Goal: Book appointment/travel/reservation

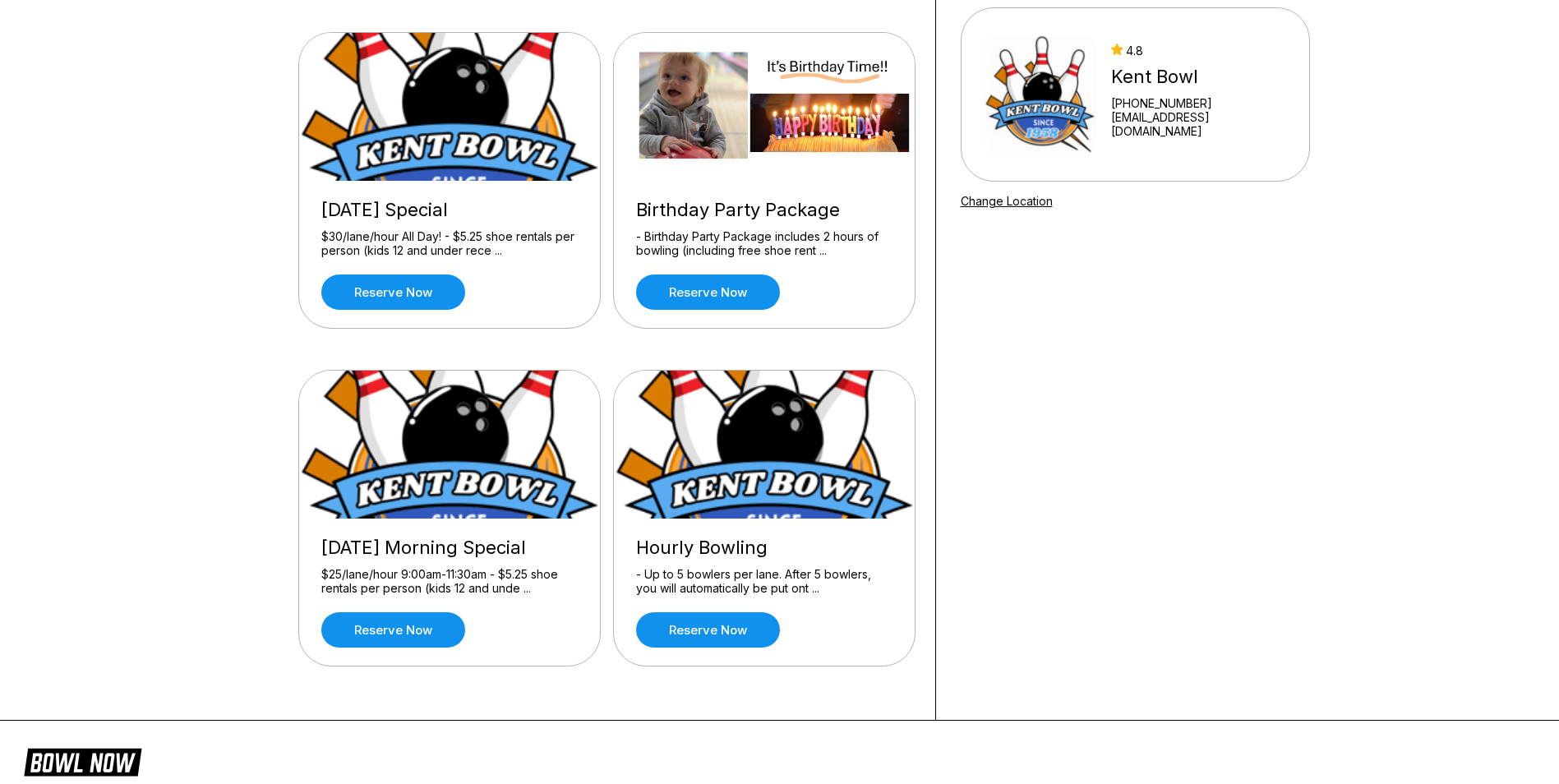
scroll to position [164, 0]
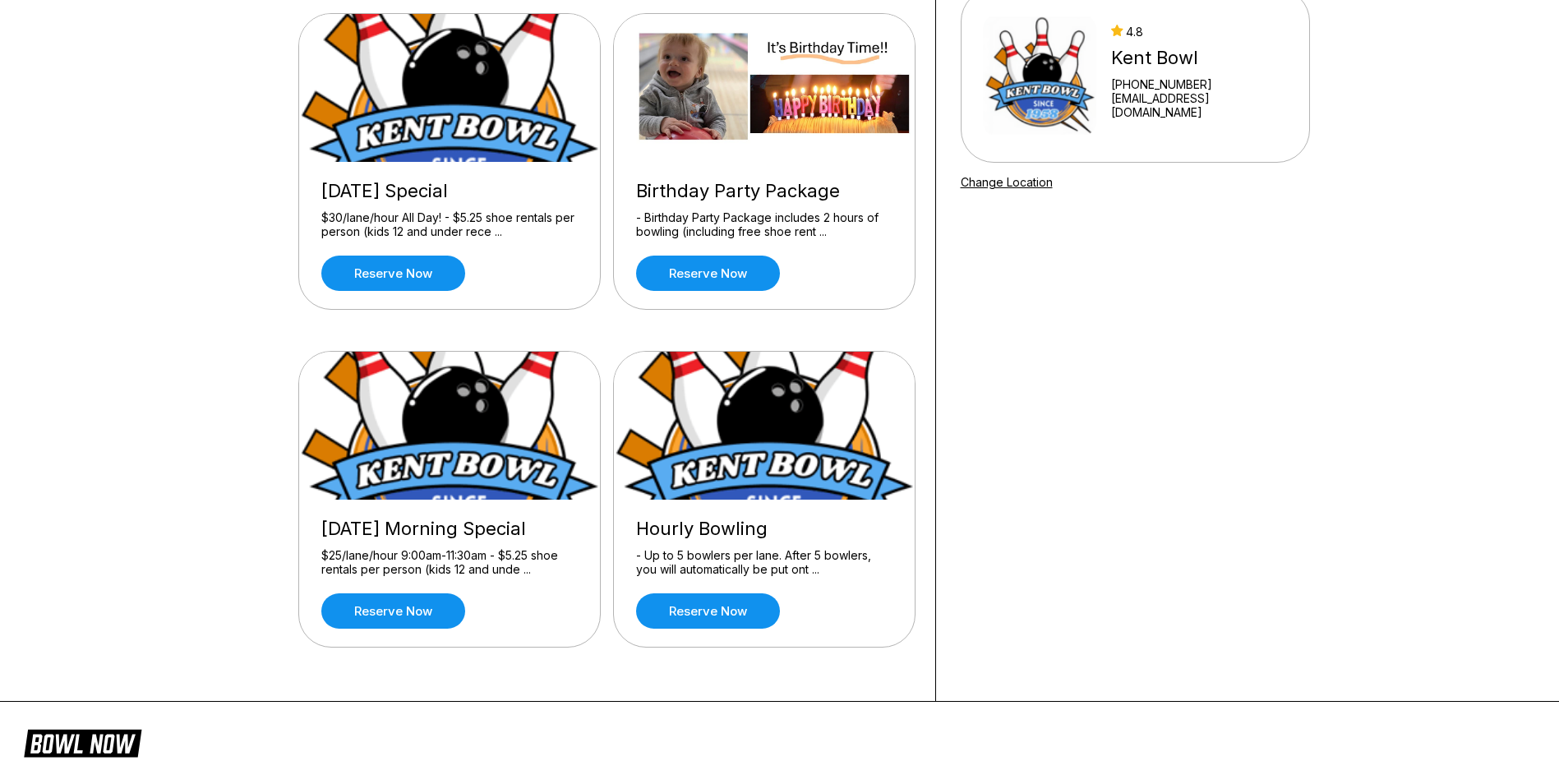
click at [715, 275] on link "Reserve now" at bounding box center [708, 273] width 144 height 35
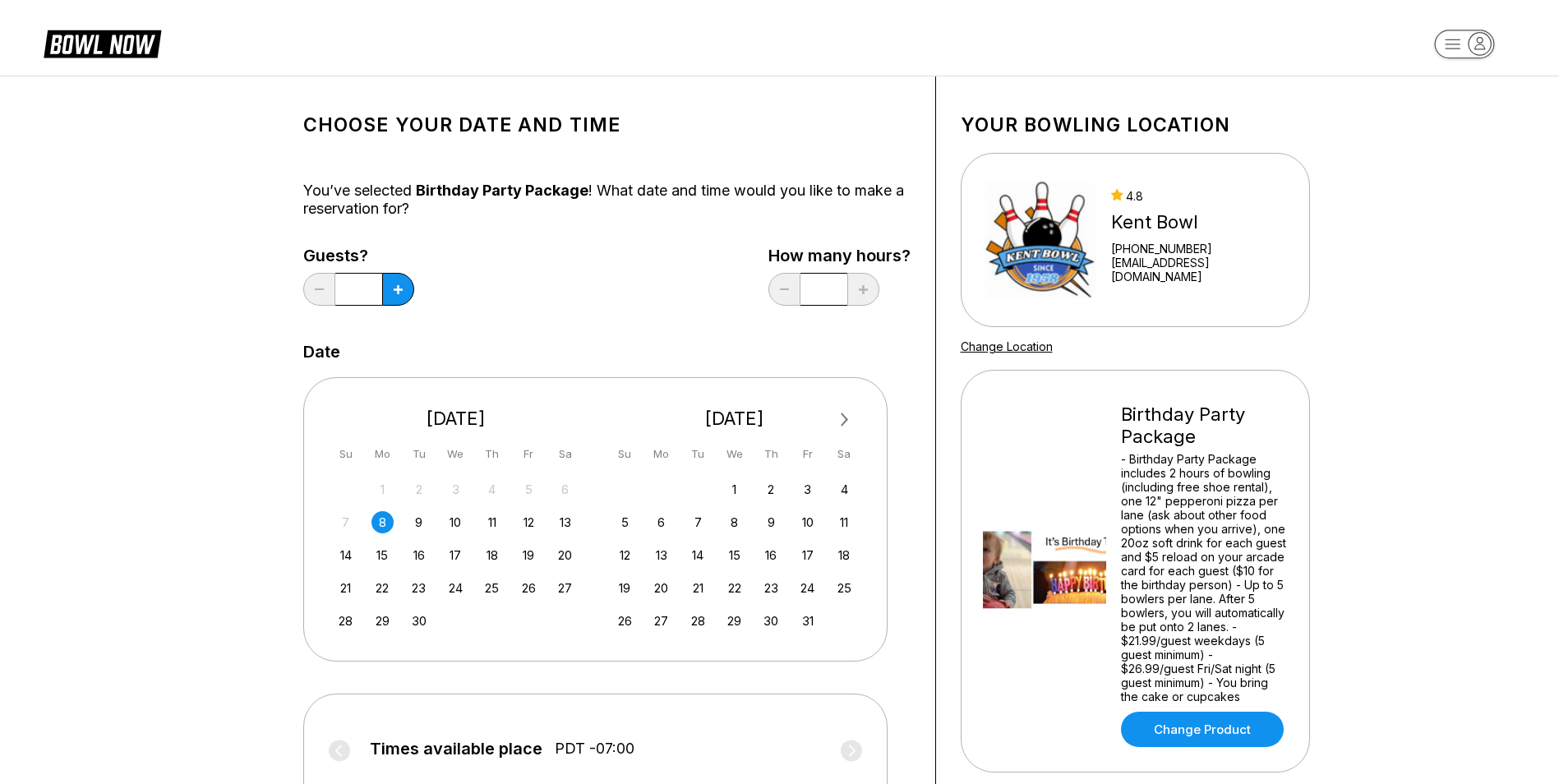
click at [529, 549] on div "19" at bounding box center [528, 554] width 22 height 22
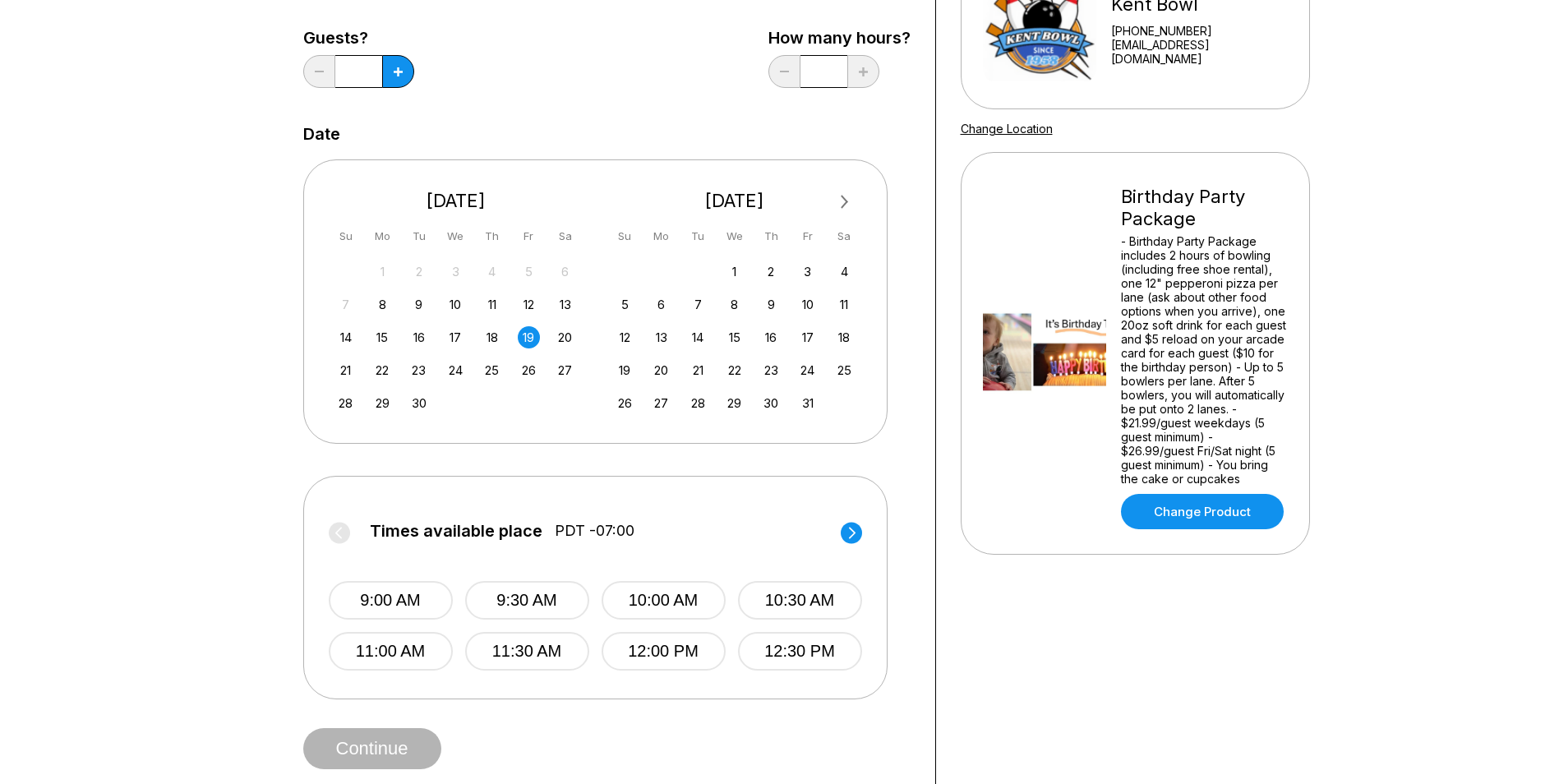
scroll to position [246, 0]
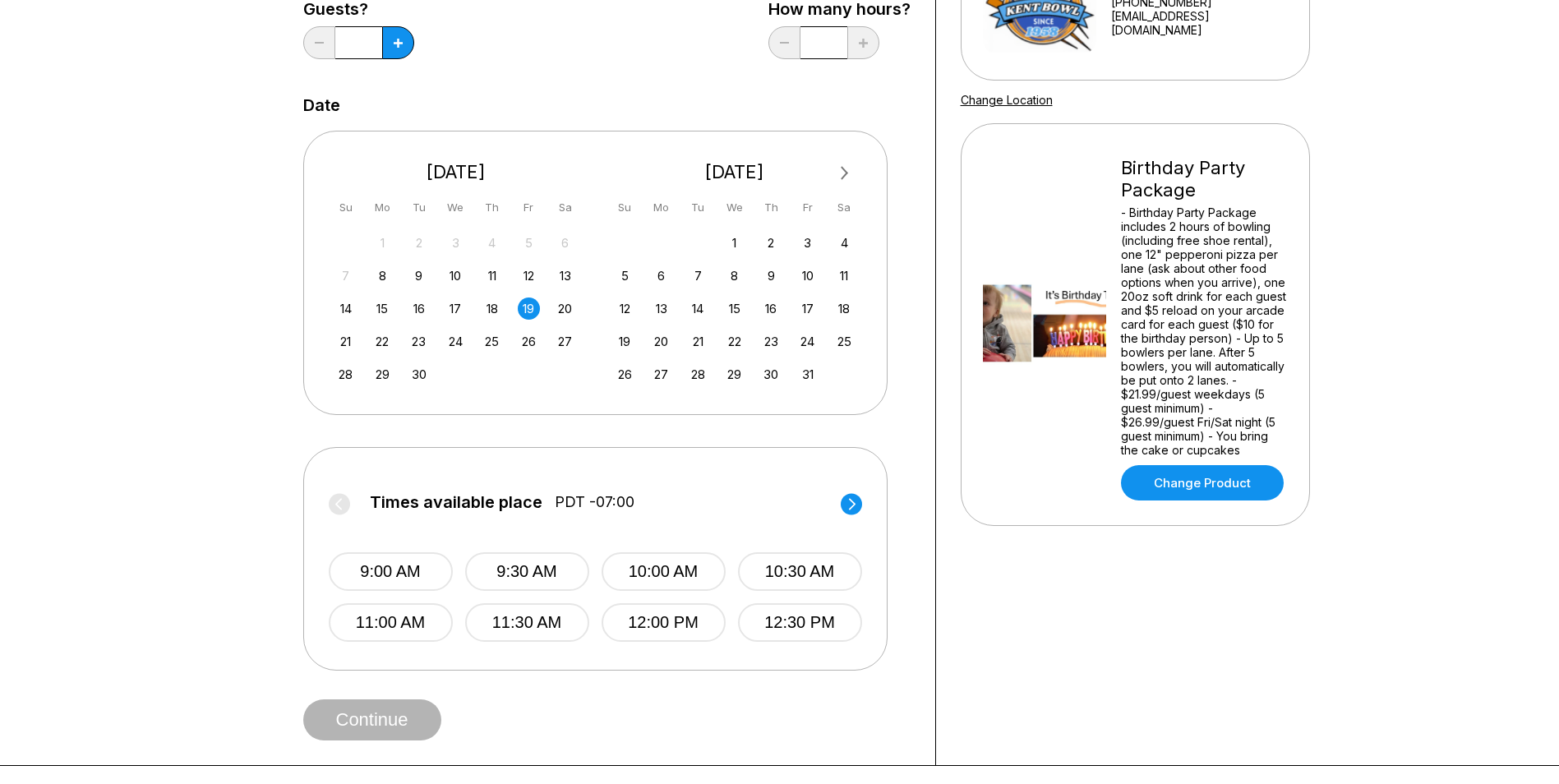
click at [852, 507] on icon at bounding box center [852, 504] width 7 height 12
click at [343, 509] on circle at bounding box center [340, 504] width 21 height 21
click at [529, 337] on div "26" at bounding box center [528, 341] width 22 height 22
click at [844, 504] on circle at bounding box center [852, 504] width 21 height 21
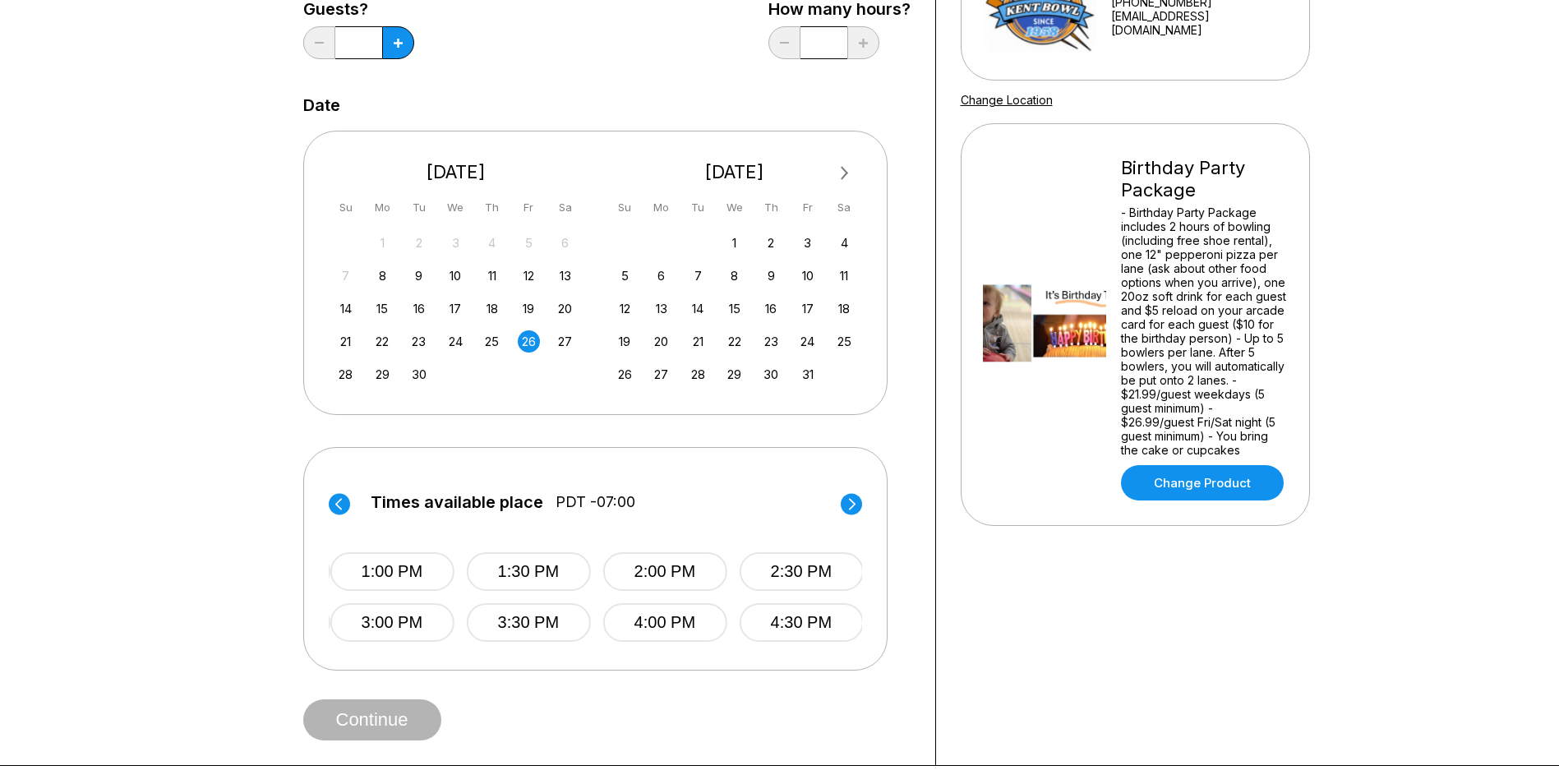
click at [844, 504] on circle at bounding box center [852, 504] width 21 height 21
click at [344, 499] on circle at bounding box center [340, 504] width 21 height 21
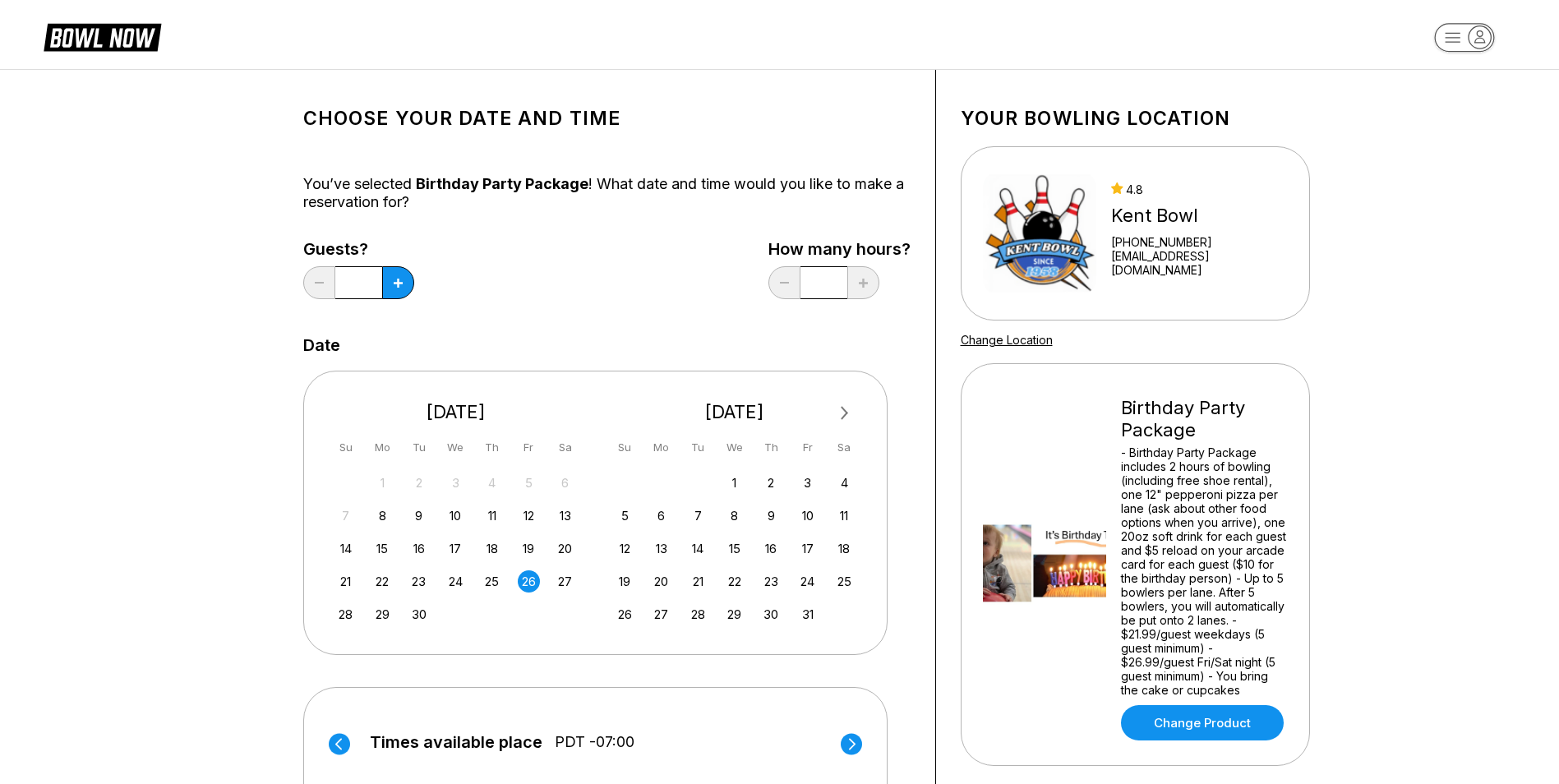
scroll to position [0, 0]
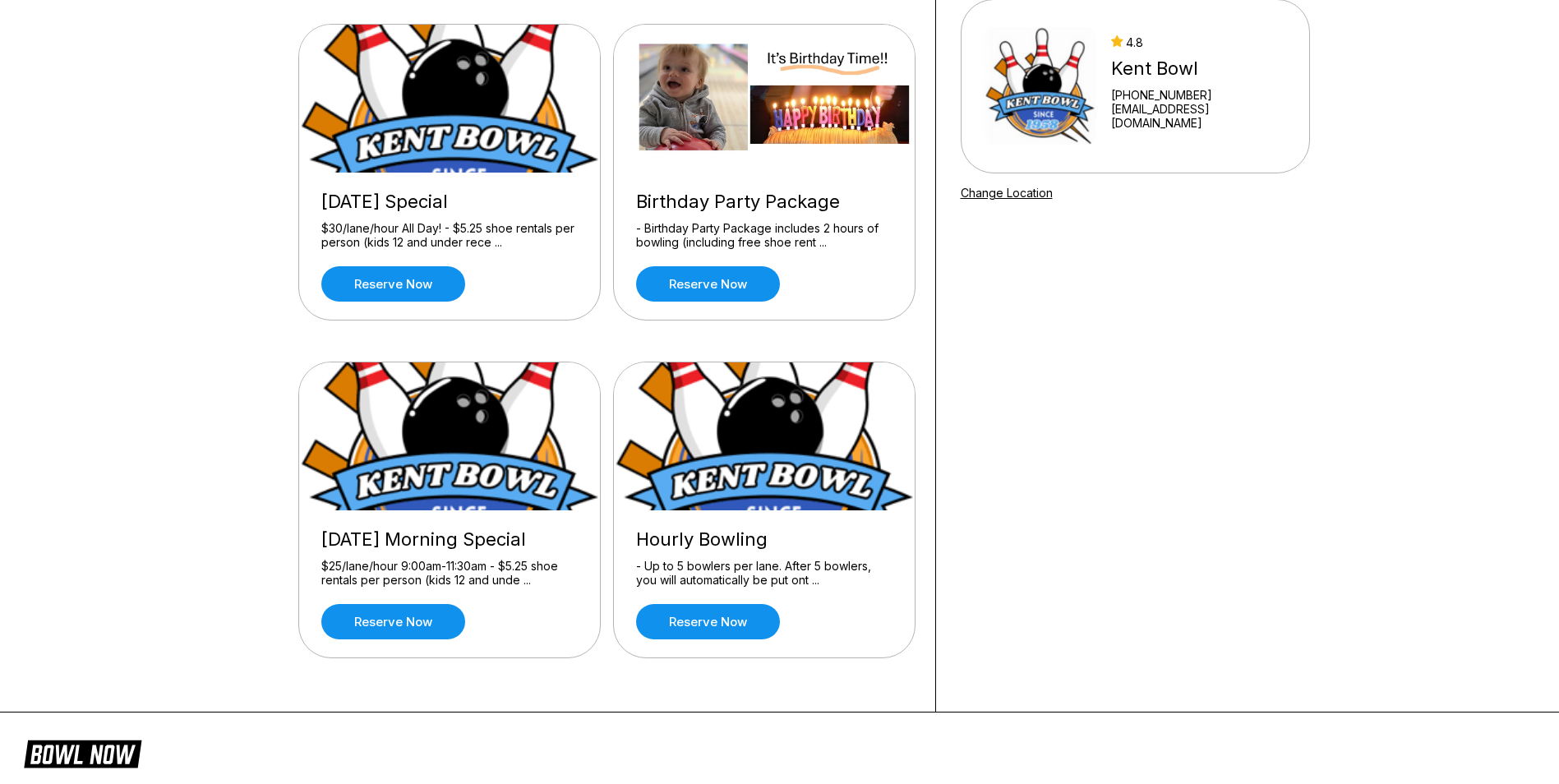
scroll to position [164, 0]
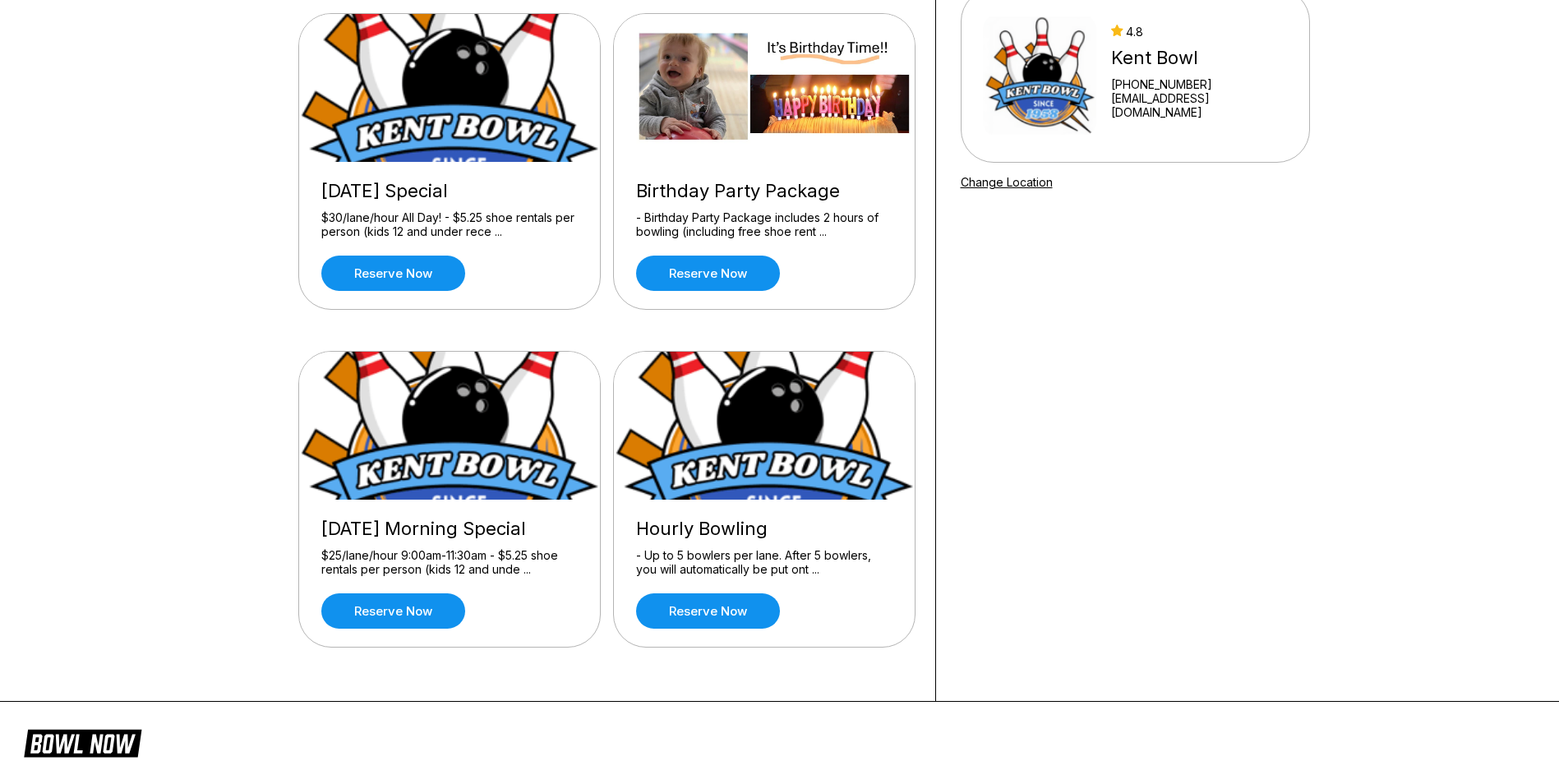
click at [727, 617] on link "Reserve now" at bounding box center [708, 611] width 144 height 35
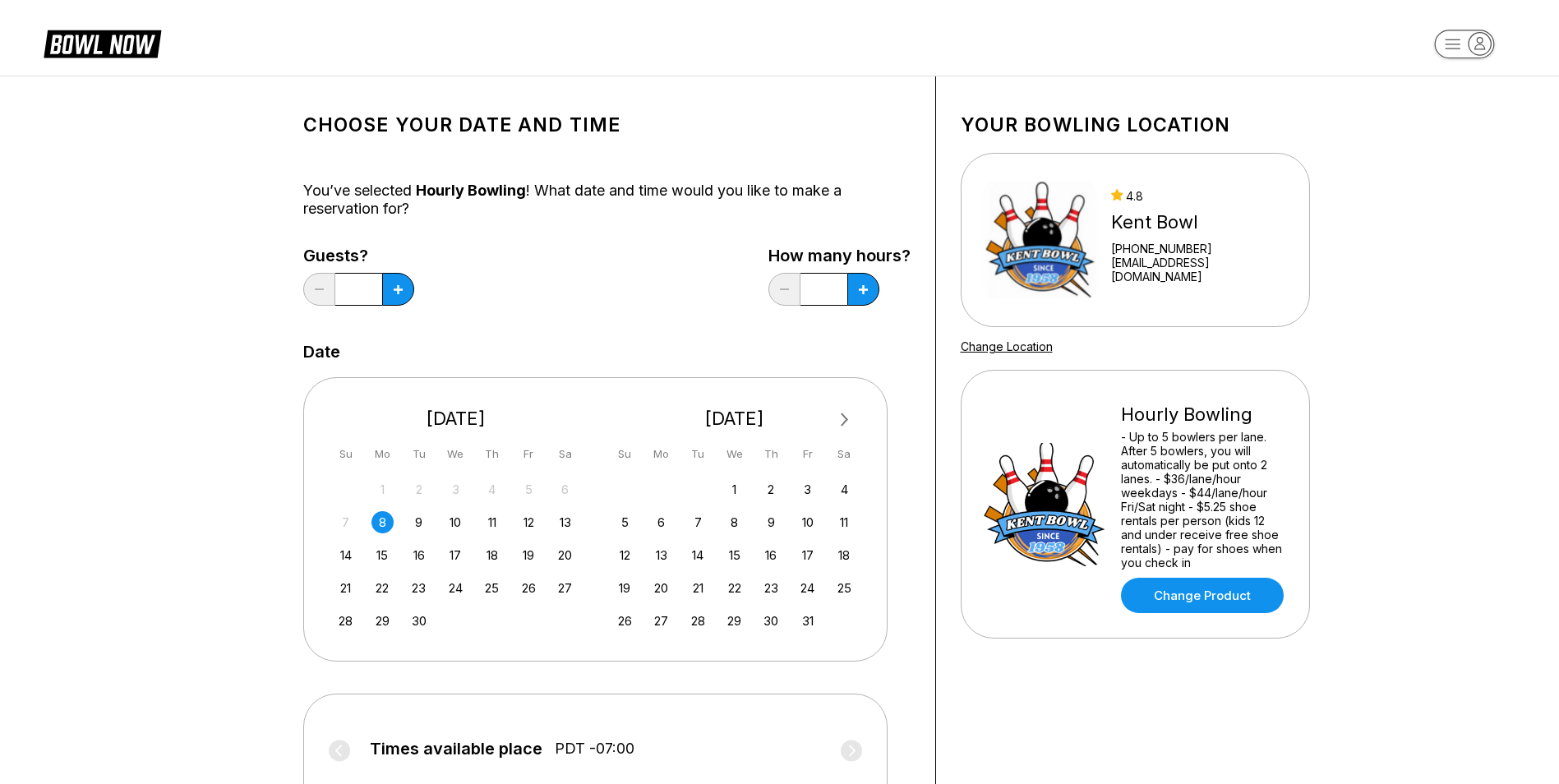
click at [388, 277] on button at bounding box center [398, 289] width 32 height 33
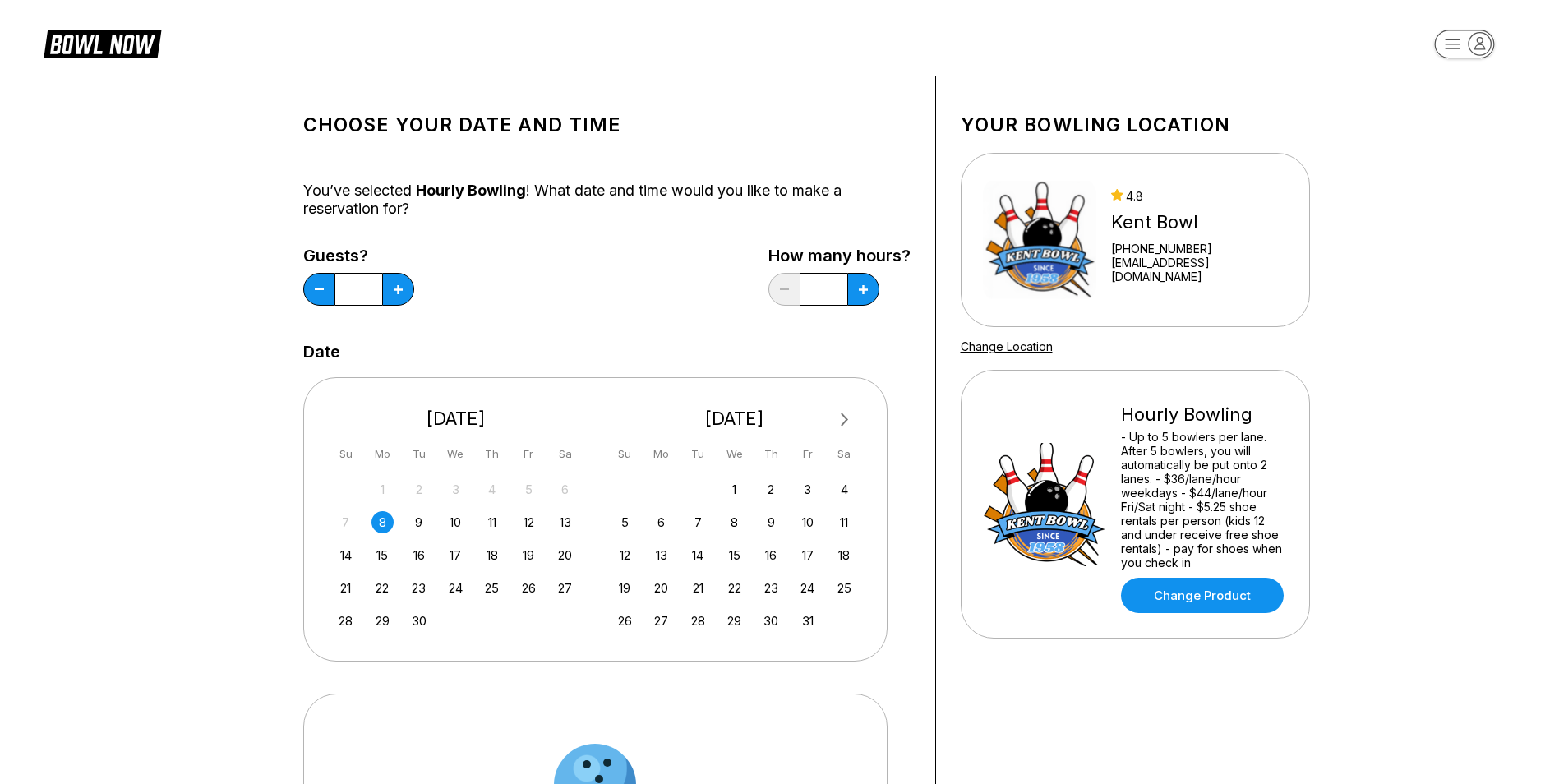
click at [388, 277] on button at bounding box center [398, 289] width 32 height 33
type input "**"
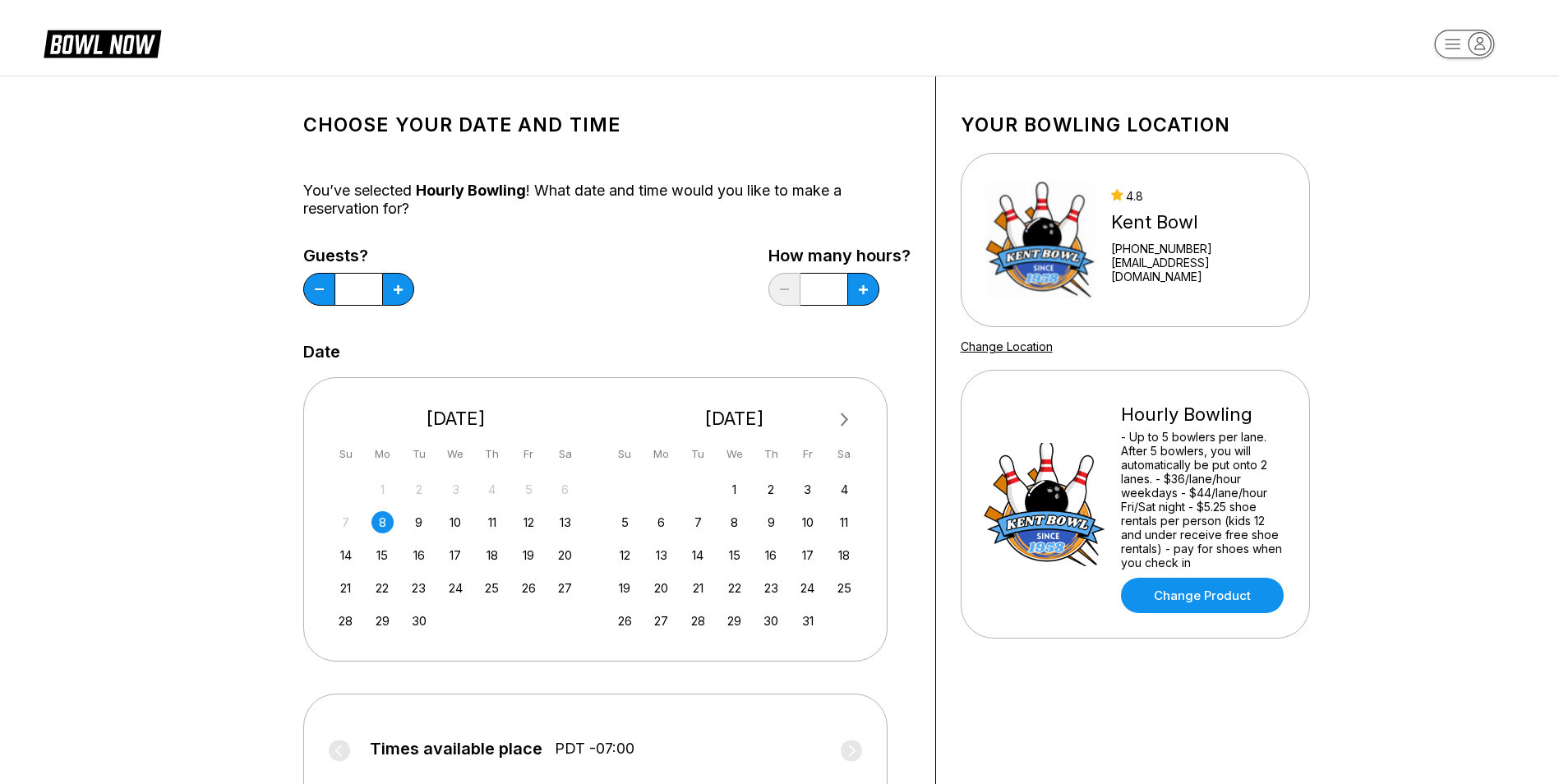
click at [531, 552] on div "19" at bounding box center [528, 554] width 22 height 22
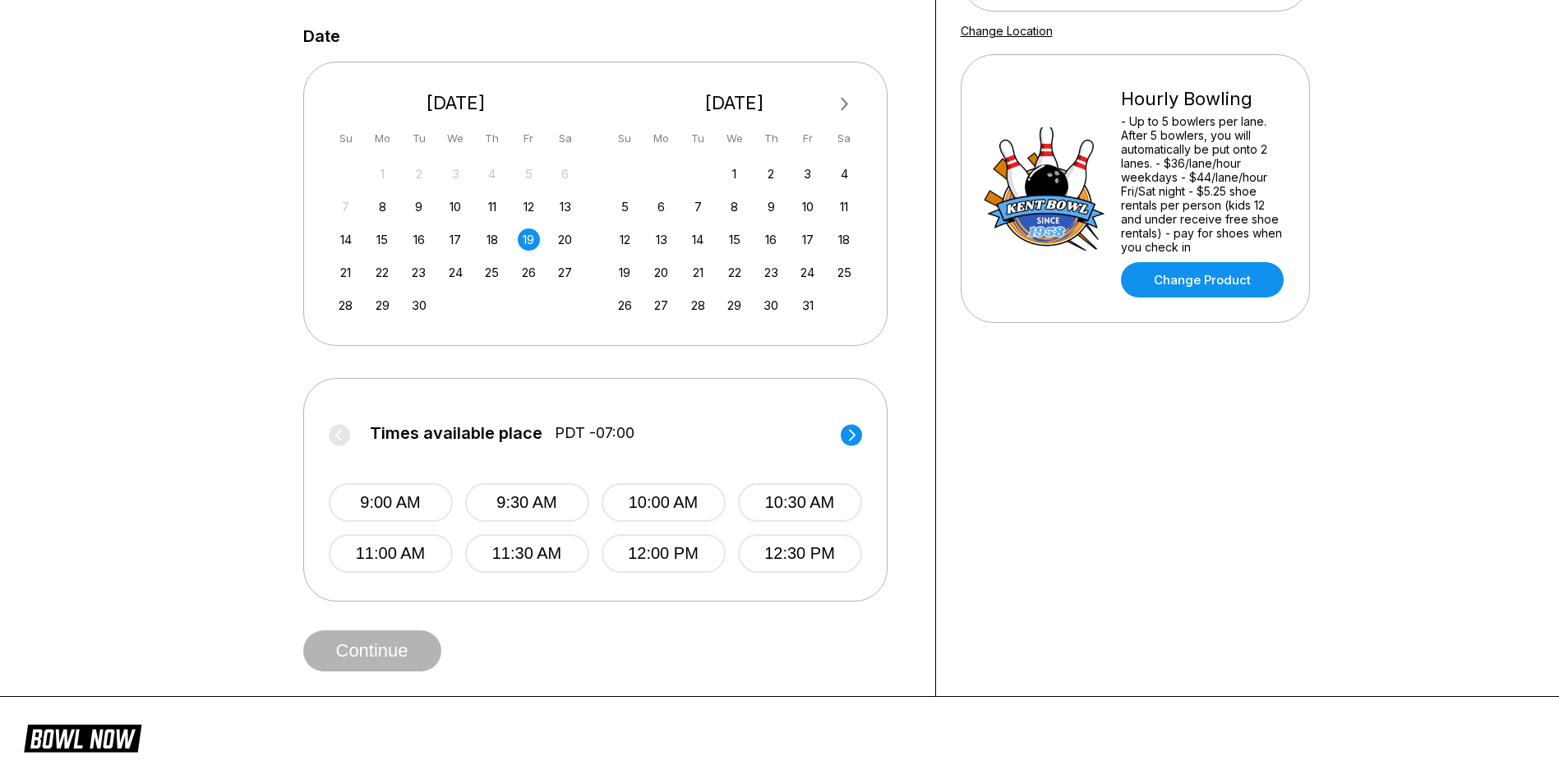
scroll to position [329, 0]
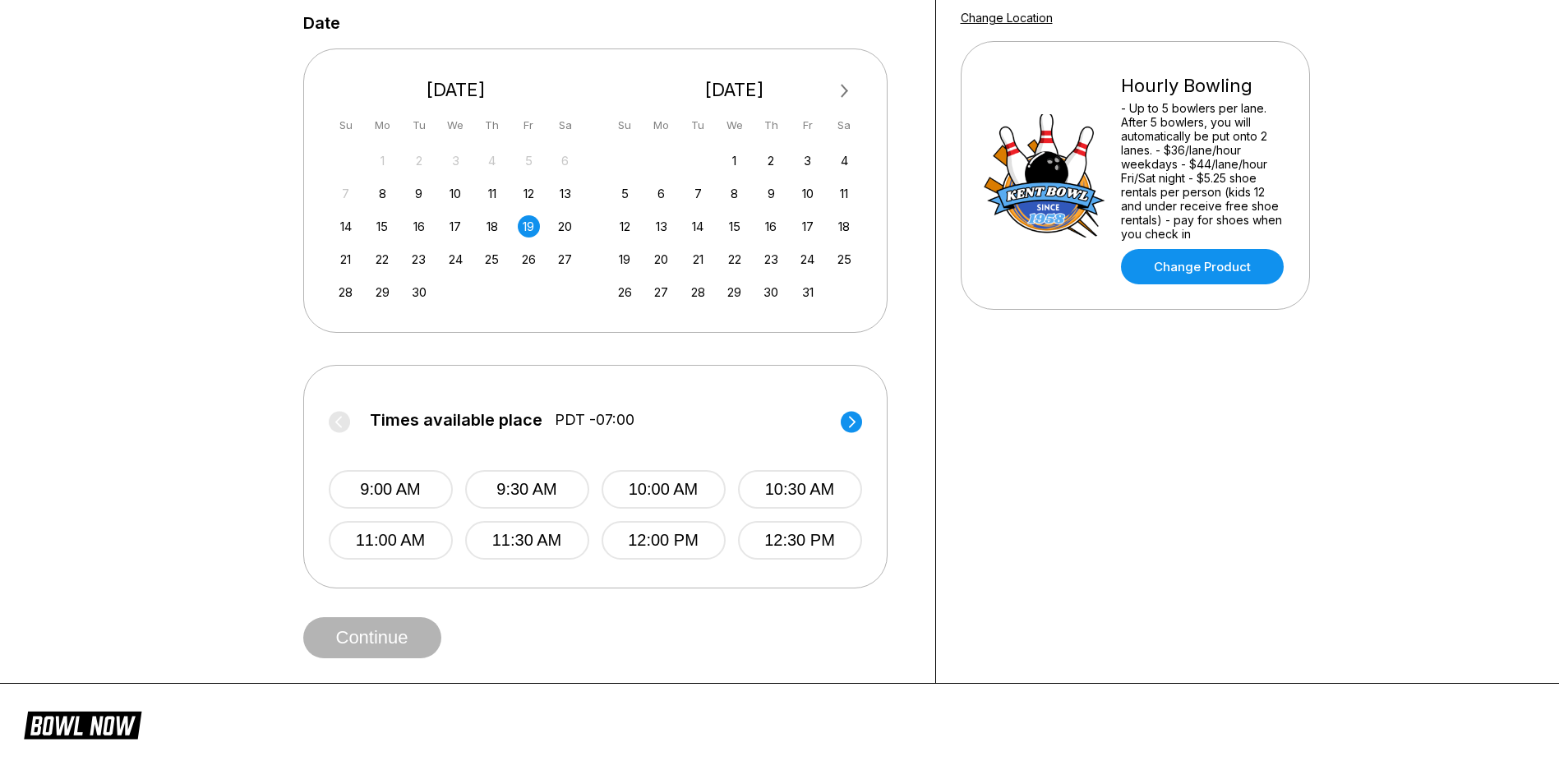
click at [857, 426] on circle at bounding box center [852, 421] width 21 height 21
click at [529, 259] on div "26" at bounding box center [528, 259] width 22 height 22
click at [855, 419] on circle at bounding box center [852, 421] width 21 height 21
